Goal: Task Accomplishment & Management: Use online tool/utility

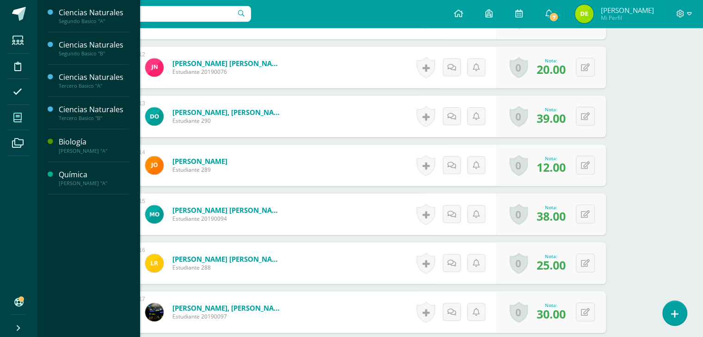
scroll to position [814, 0]
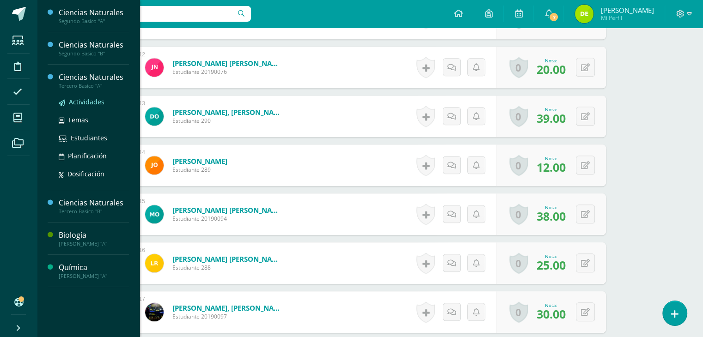
click at [84, 101] on span "Actividades" at bounding box center [87, 102] width 36 height 9
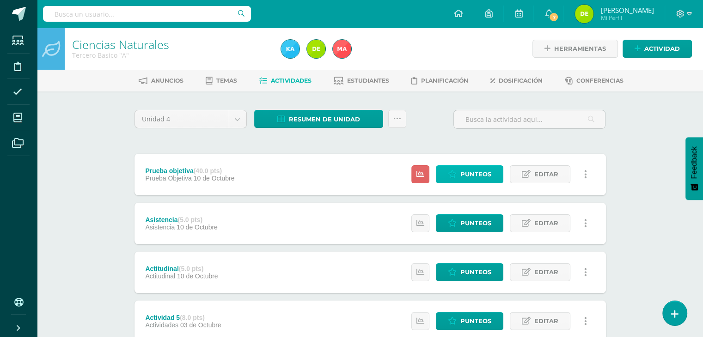
click at [480, 175] on span "Punteos" at bounding box center [475, 174] width 31 height 17
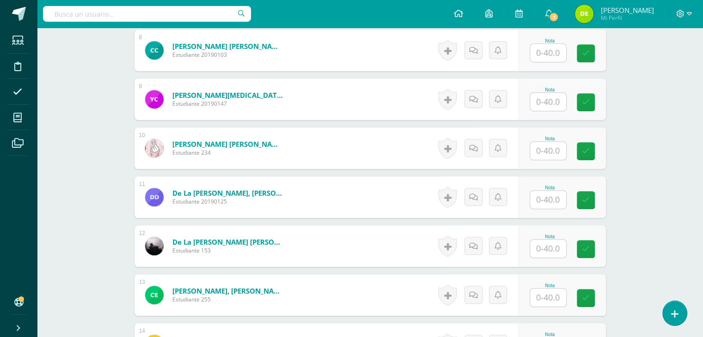
scroll to position [637, 0]
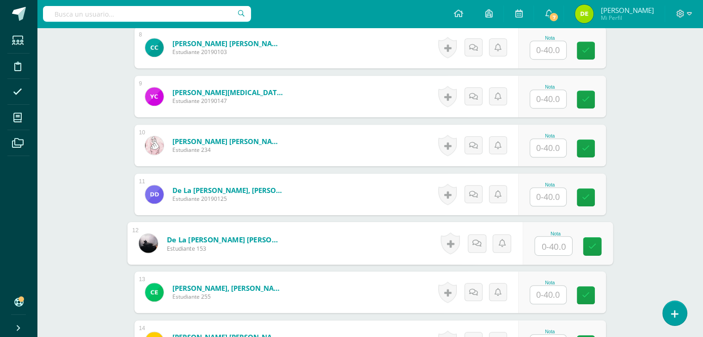
click at [543, 248] on input "text" at bounding box center [553, 246] width 37 height 18
type input "32"
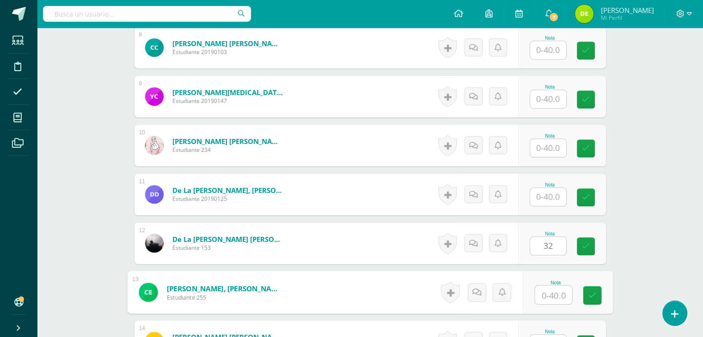
click at [551, 291] on input "text" at bounding box center [553, 295] width 37 height 18
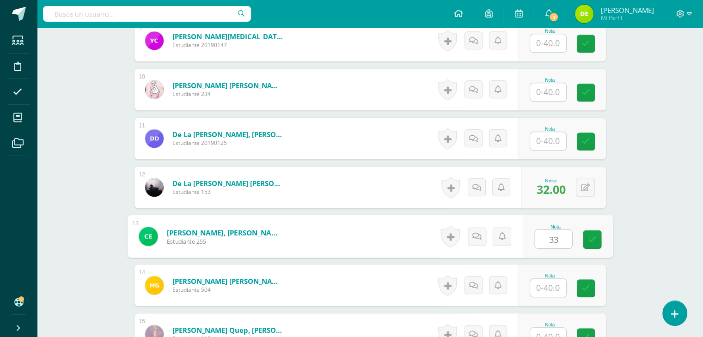
scroll to position [695, 0]
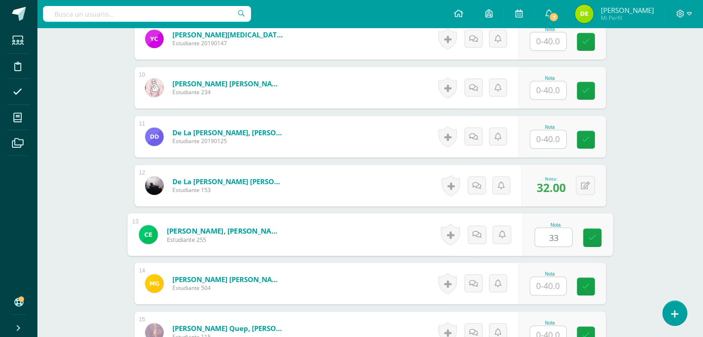
type input "33"
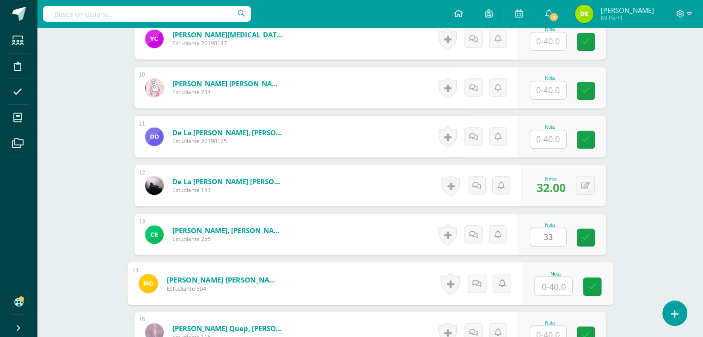
click at [547, 282] on input "text" at bounding box center [553, 286] width 37 height 18
type input "32"
click at [591, 286] on icon at bounding box center [592, 287] width 8 height 8
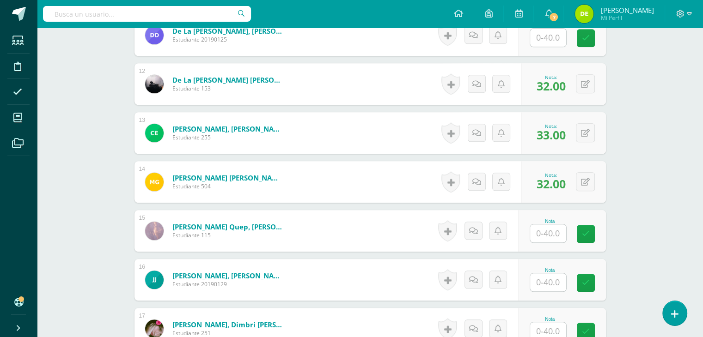
scroll to position [800, 0]
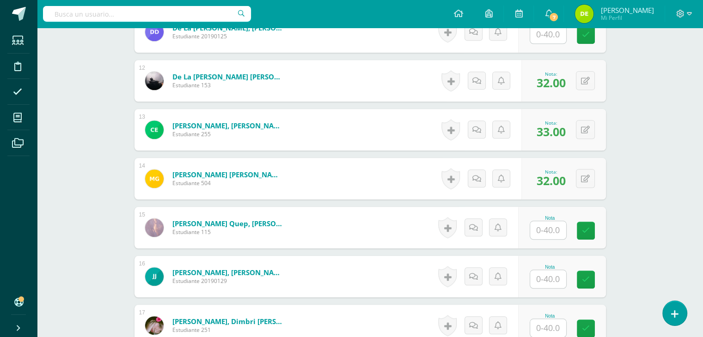
click at [553, 228] on input "text" at bounding box center [548, 230] width 36 height 18
type input "38"
click at [593, 230] on icon at bounding box center [592, 231] width 8 height 8
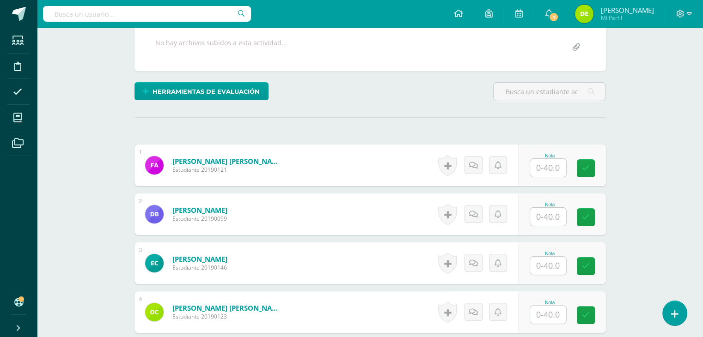
scroll to position [190, 0]
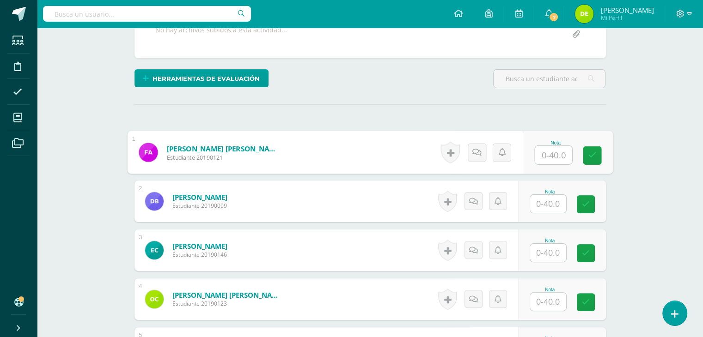
click at [551, 155] on input "text" at bounding box center [553, 155] width 37 height 18
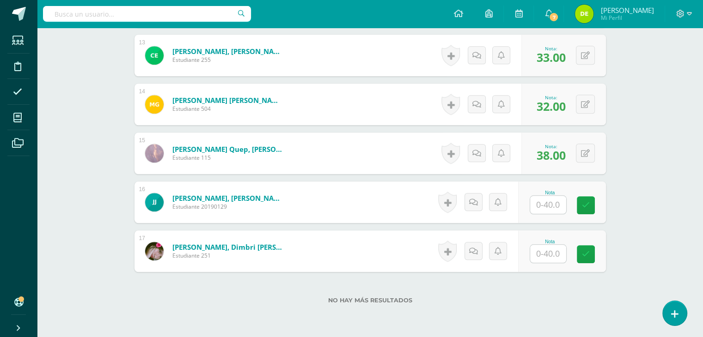
scroll to position [895, 0]
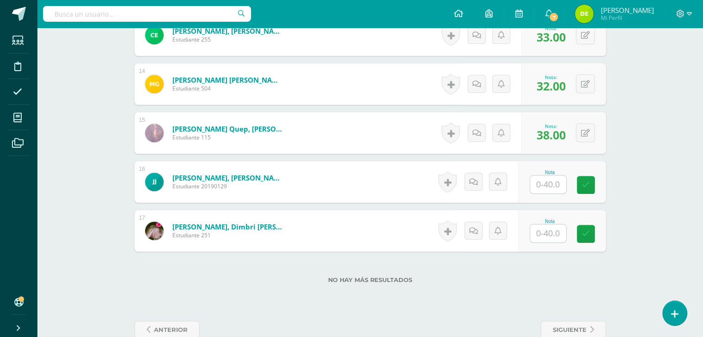
type input "32"
click at [552, 185] on input "text" at bounding box center [553, 185] width 37 height 18
type input "31"
click at [592, 182] on icon at bounding box center [592, 185] width 8 height 8
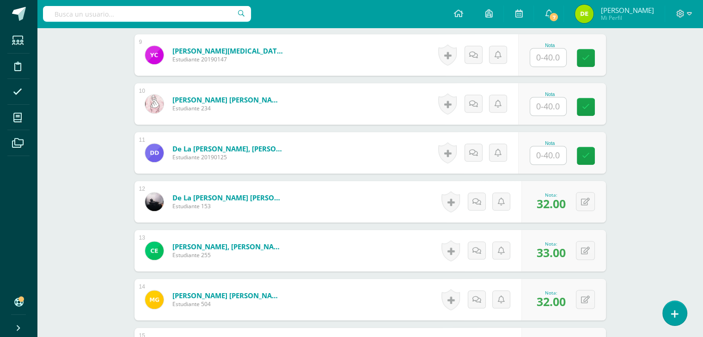
scroll to position [915, 0]
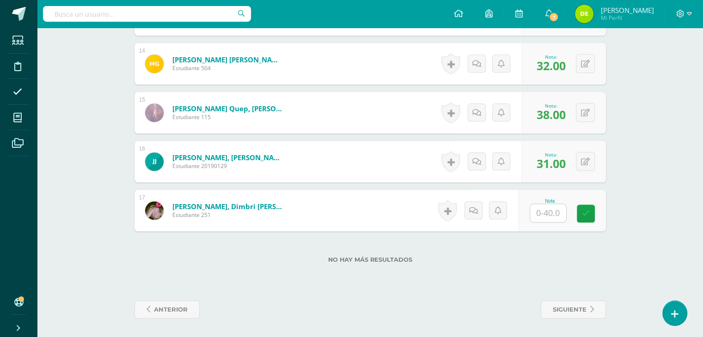
click at [549, 215] on input "text" at bounding box center [548, 213] width 36 height 18
type input "32"
click at [596, 211] on link at bounding box center [592, 214] width 18 height 18
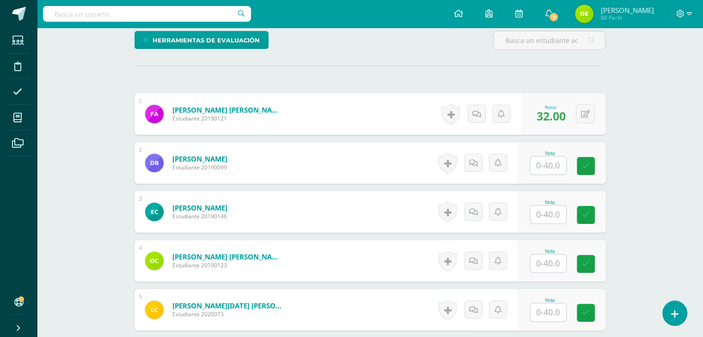
scroll to position [250, 0]
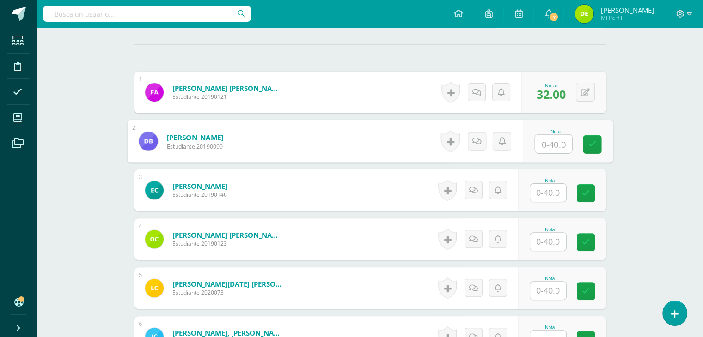
click at [556, 139] on input "text" at bounding box center [553, 144] width 37 height 18
type input "22"
click at [589, 149] on link at bounding box center [592, 144] width 18 height 18
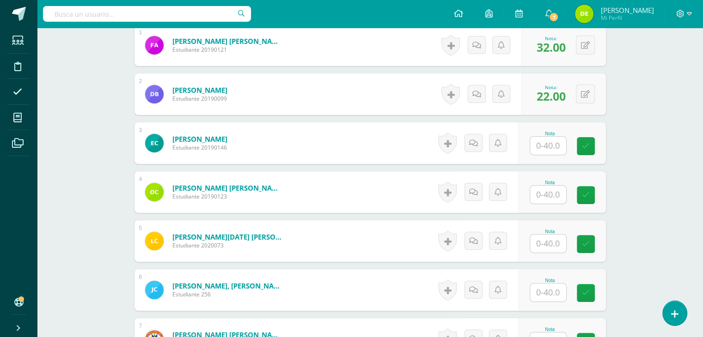
scroll to position [303, 0]
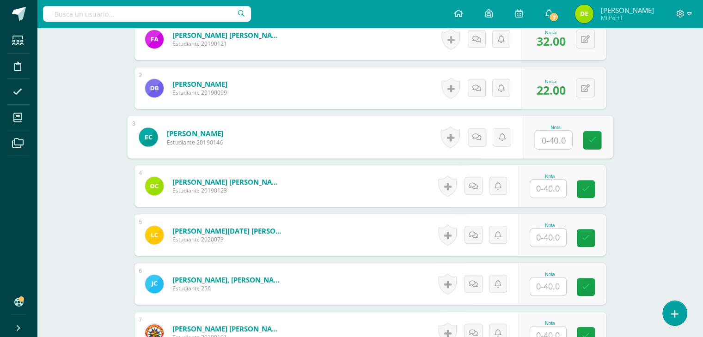
click at [552, 138] on input "text" at bounding box center [553, 140] width 37 height 18
type input "25"
click at [595, 139] on link at bounding box center [592, 140] width 18 height 18
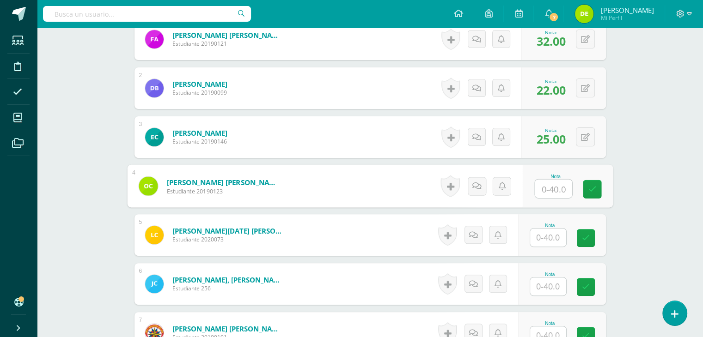
click at [546, 189] on input "text" at bounding box center [553, 189] width 37 height 18
type input "32"
click at [586, 187] on link at bounding box center [592, 189] width 18 height 18
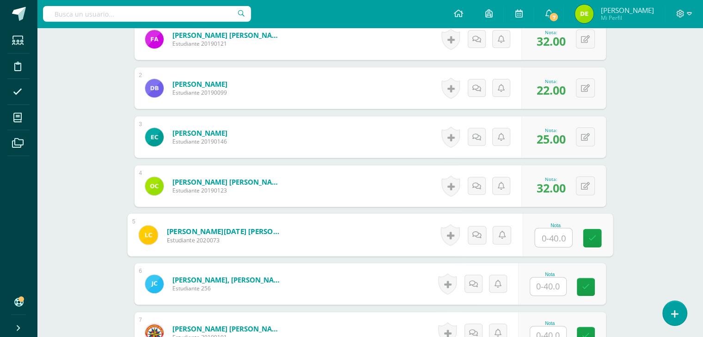
click at [554, 235] on input "text" at bounding box center [553, 238] width 37 height 18
type input "34"
click at [592, 237] on icon at bounding box center [592, 238] width 8 height 8
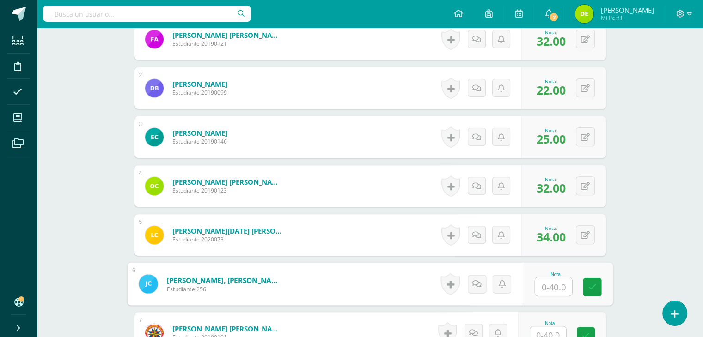
click at [557, 288] on input "text" at bounding box center [553, 287] width 37 height 18
type input "38"
click at [594, 286] on icon at bounding box center [592, 287] width 8 height 8
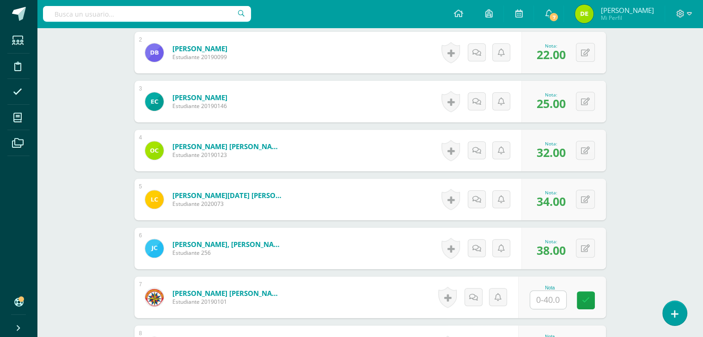
scroll to position [351, 0]
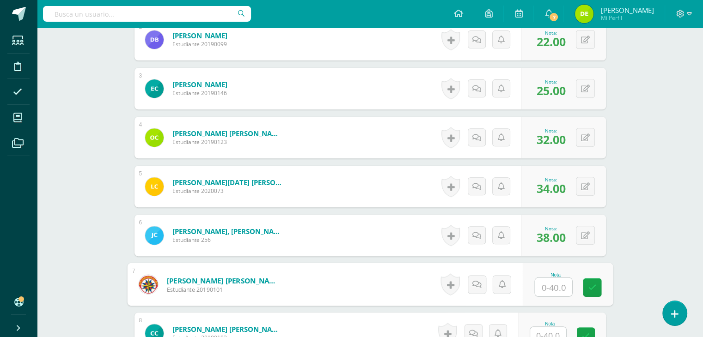
click at [547, 292] on input "text" at bounding box center [553, 287] width 37 height 18
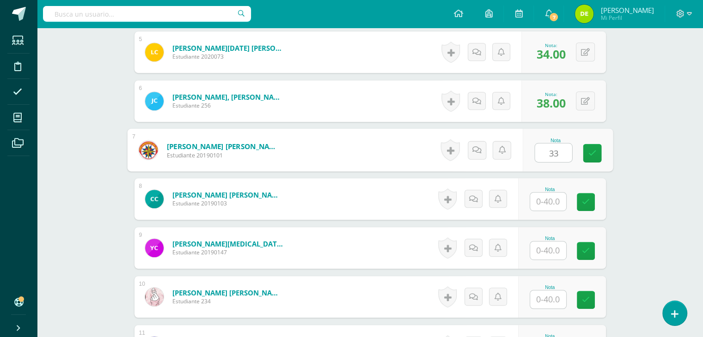
scroll to position [502, 0]
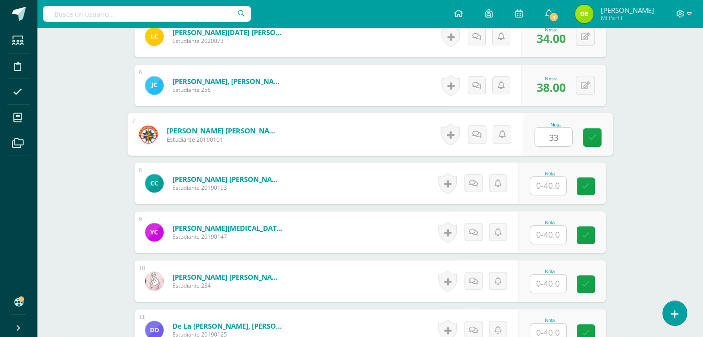
type input "33"
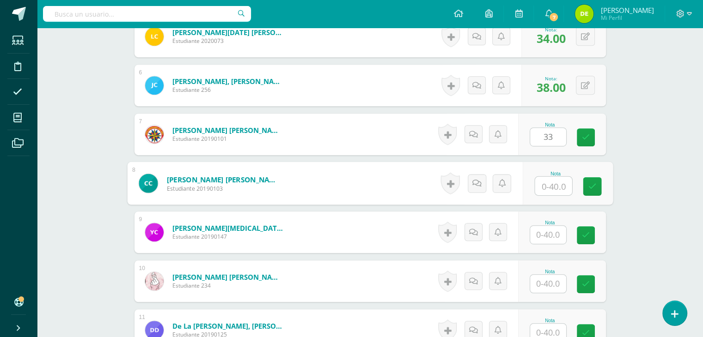
click at [546, 187] on input "text" at bounding box center [553, 186] width 37 height 18
type input "26"
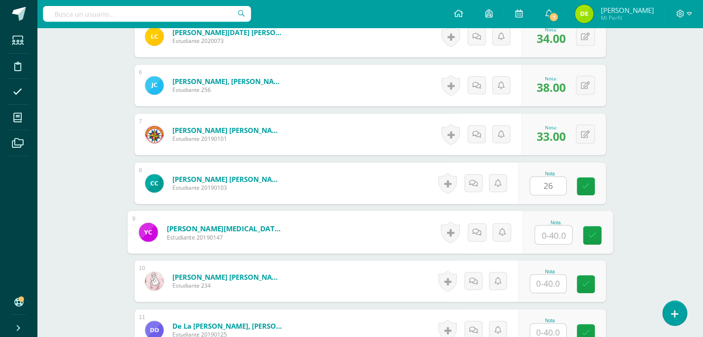
click at [550, 235] on input "text" at bounding box center [553, 235] width 37 height 18
type input "31"
click at [594, 234] on icon at bounding box center [592, 236] width 8 height 8
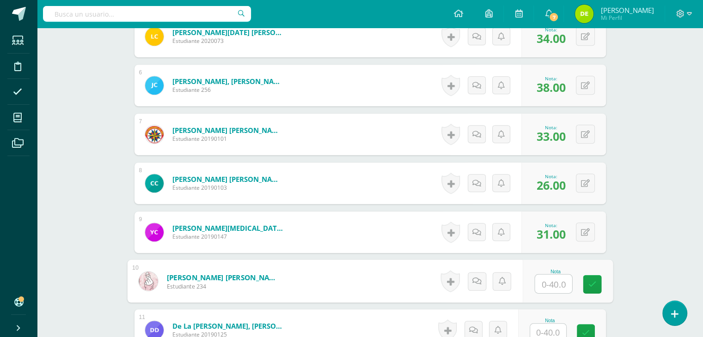
click at [553, 285] on input "text" at bounding box center [553, 284] width 37 height 18
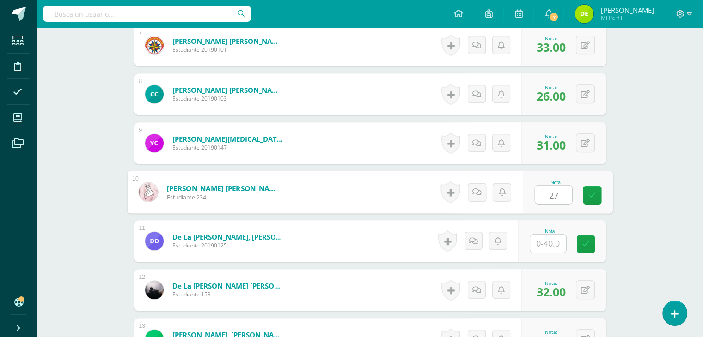
scroll to position [606, 0]
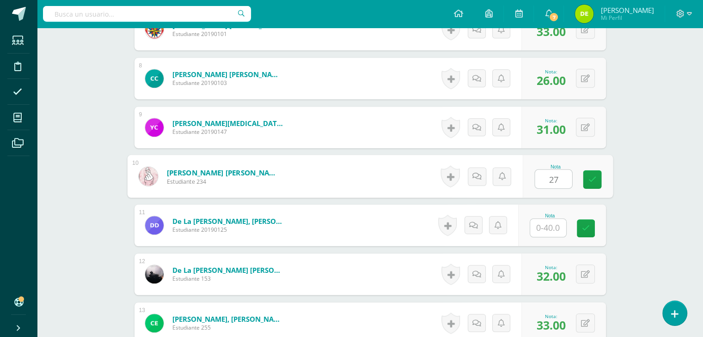
type input "27"
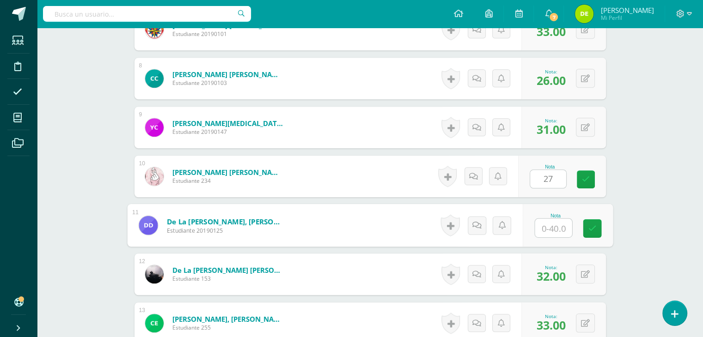
click at [554, 228] on input "text" at bounding box center [553, 228] width 37 height 18
type input "33"
click at [595, 225] on icon at bounding box center [592, 229] width 8 height 8
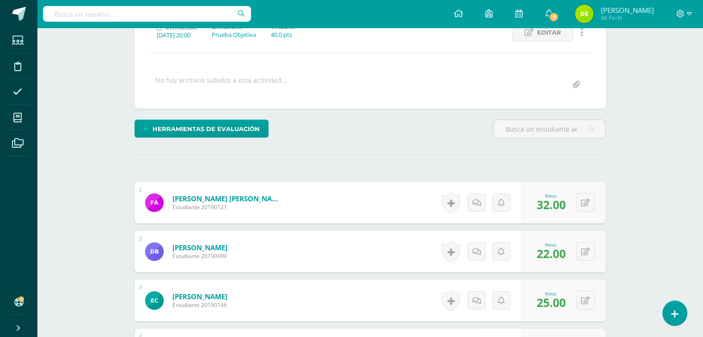
scroll to position [0, 0]
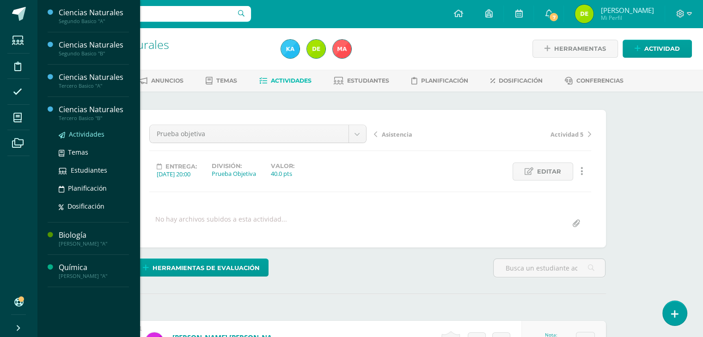
click at [85, 134] on span "Actividades" at bounding box center [87, 134] width 36 height 9
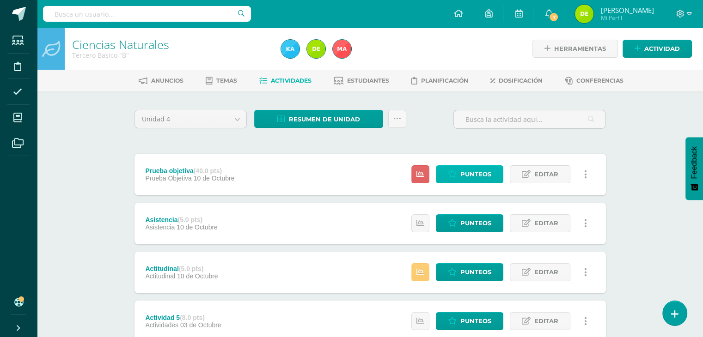
click at [478, 173] on span "Punteos" at bounding box center [475, 174] width 31 height 17
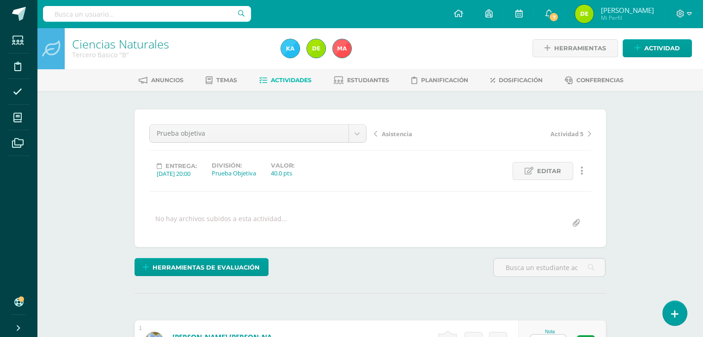
scroll to position [1, 0]
